Goal: Task Accomplishment & Management: Manage account settings

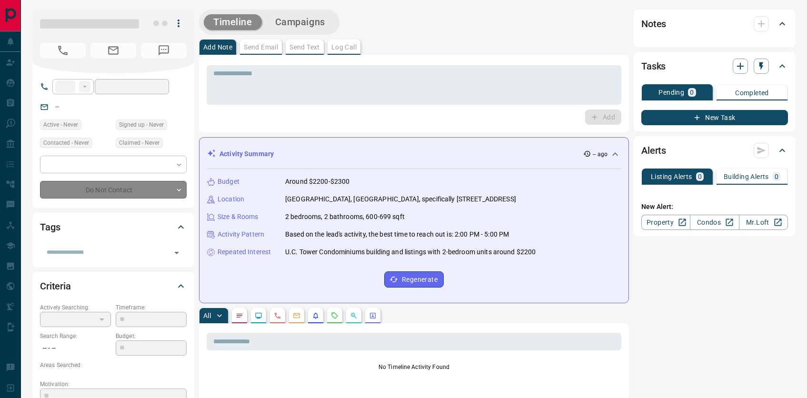
type input "**"
type input "**********"
type input "*"
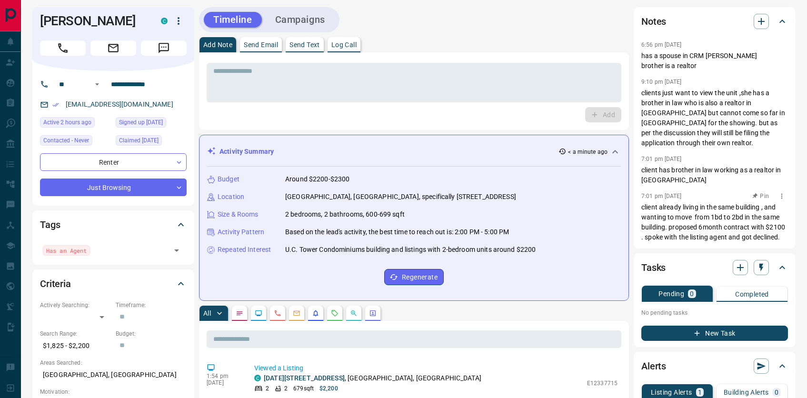
scroll to position [6, 0]
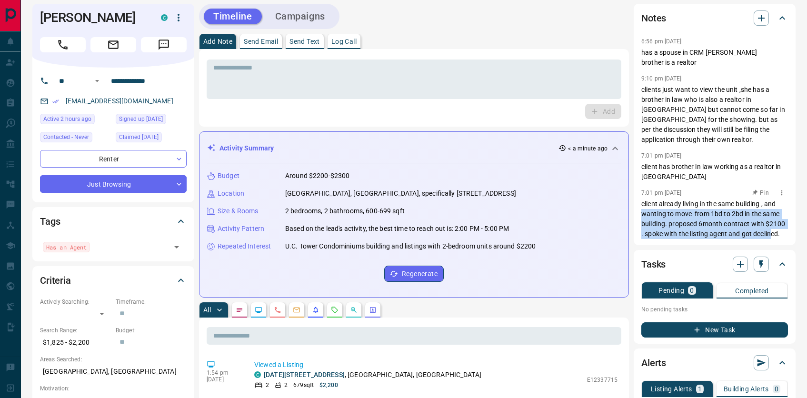
drag, startPoint x: 672, startPoint y: 260, endPoint x: 644, endPoint y: 229, distance: 41.8
click at [644, 229] on p "client already living in the same building , and wanting to move from 1bd to 2b…" at bounding box center [715, 219] width 147 height 40
drag, startPoint x: 697, startPoint y: 75, endPoint x: 641, endPoint y: 54, distance: 60.4
click at [641, 54] on div "Notes 6:56 pm [DATE] has a spouse in CRM [PERSON_NAME] brother is a realtor 9:1…" at bounding box center [715, 125] width 162 height 242
click at [646, 55] on p "has a spouse in CRM [PERSON_NAME] brother is a realtor" at bounding box center [715, 58] width 147 height 20
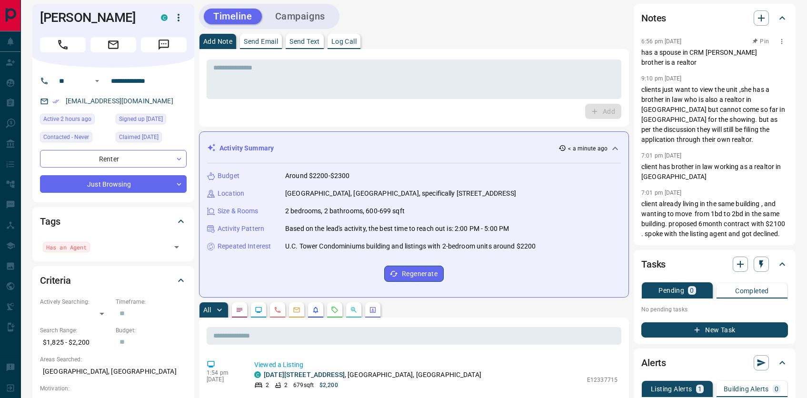
click at [700, 68] on p "has a spouse in CRM [PERSON_NAME] brother is a realtor" at bounding box center [715, 58] width 147 height 20
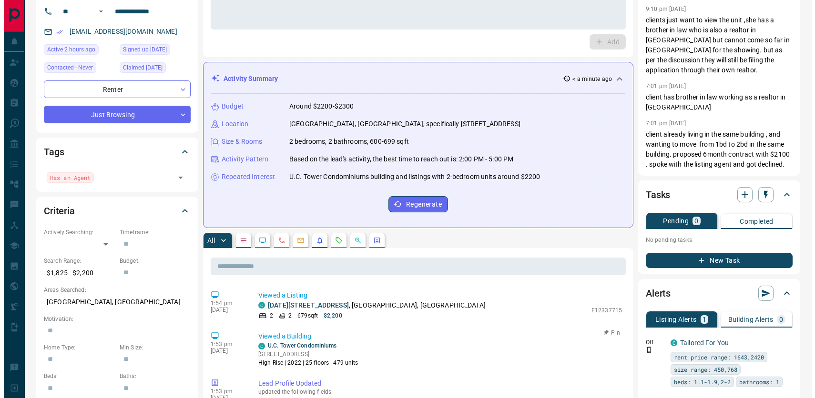
scroll to position [0, 0]
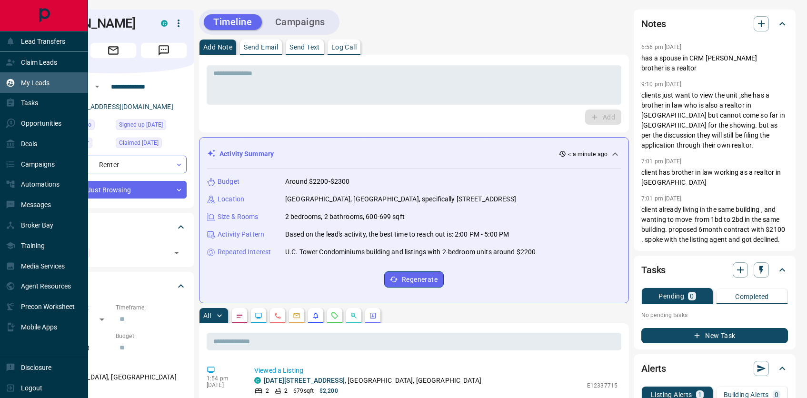
click at [46, 83] on p "My Leads" at bounding box center [35, 83] width 29 height 8
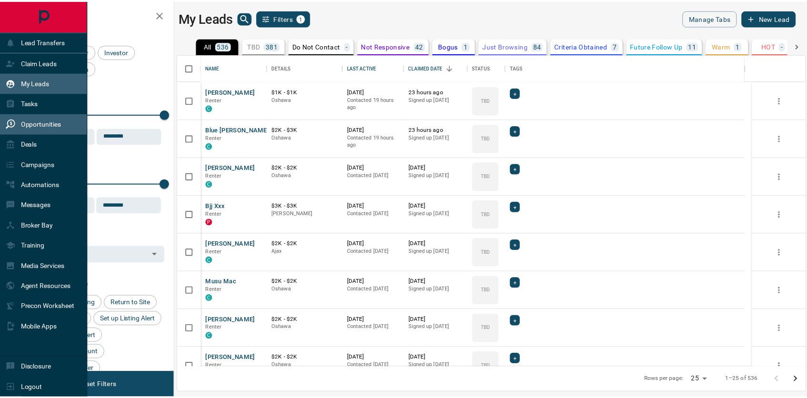
scroll to position [306, 627]
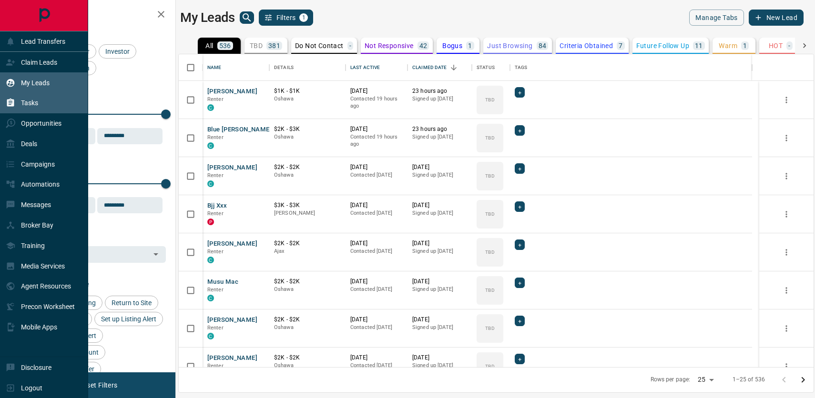
click at [55, 105] on div "Tasks" at bounding box center [44, 103] width 88 height 20
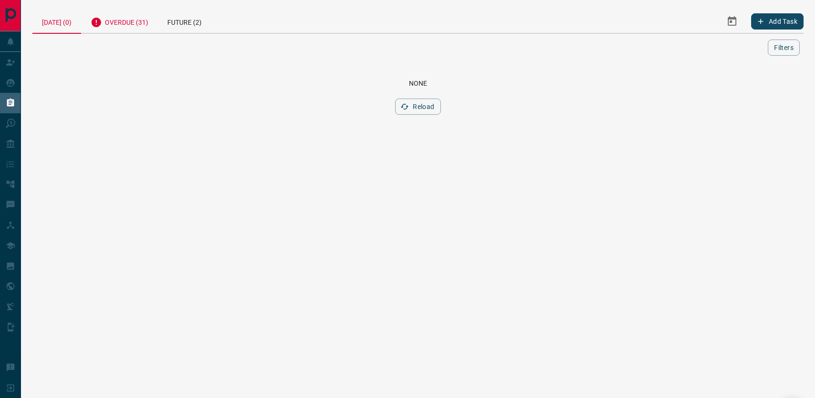
click at [131, 22] on div "Overdue (31)" at bounding box center [119, 21] width 77 height 23
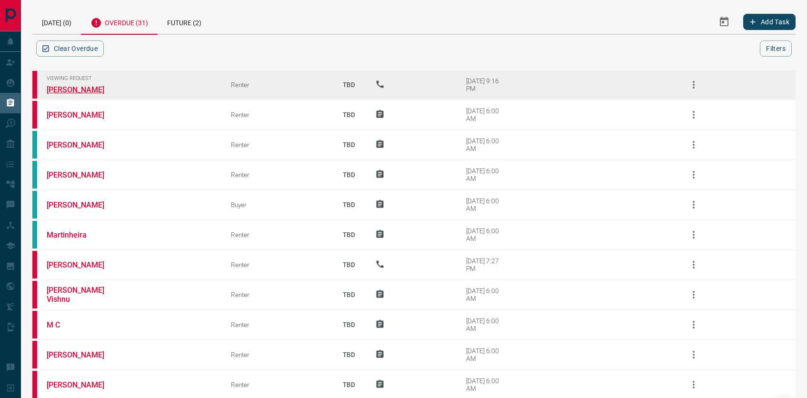
click at [91, 94] on link "[PERSON_NAME]" at bounding box center [82, 89] width 71 height 9
